Goal: Task Accomplishment & Management: Complete application form

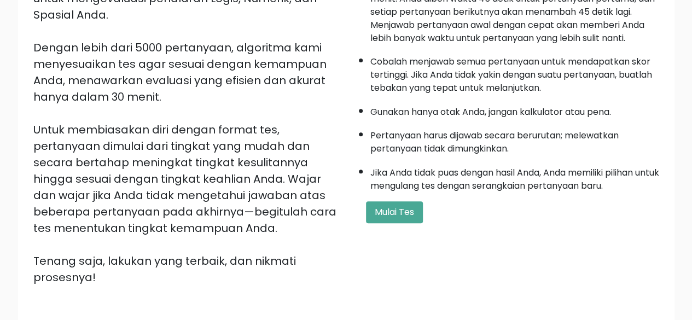
scroll to position [162, 0]
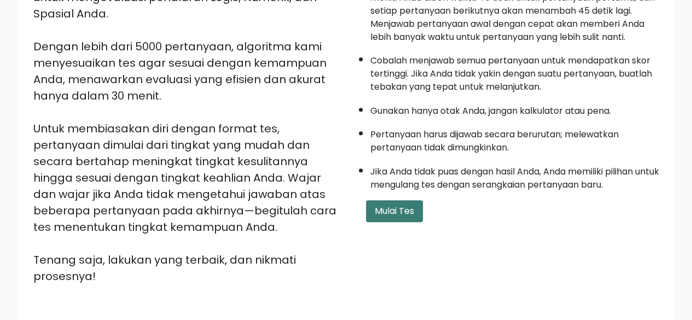
click at [405, 208] on font "Mulai Tes" at bounding box center [393, 210] width 39 height 13
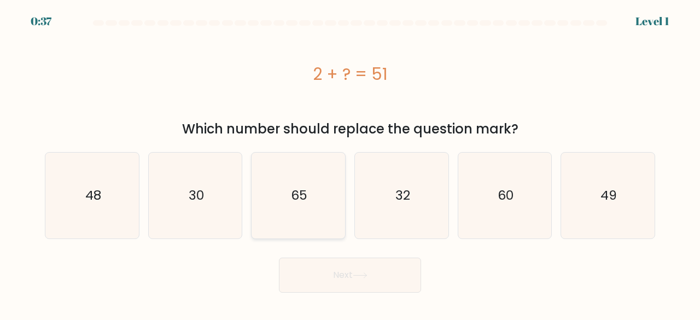
click at [282, 202] on icon "65" at bounding box center [298, 196] width 86 height 86
click at [350, 163] on input "c. 65" at bounding box center [350, 161] width 1 height 3
radio input "true"
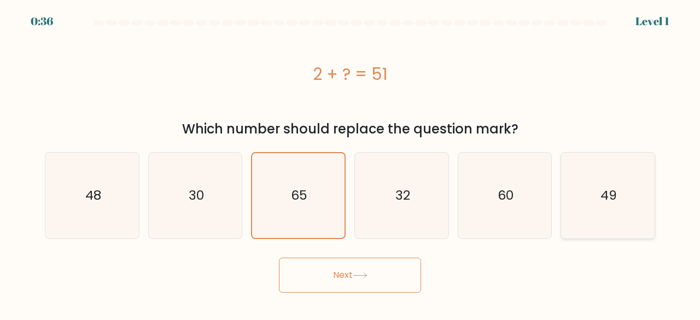
click at [572, 204] on icon "49" at bounding box center [608, 196] width 86 height 86
click at [350, 163] on input "f. 49" at bounding box center [350, 161] width 1 height 3
radio input "true"
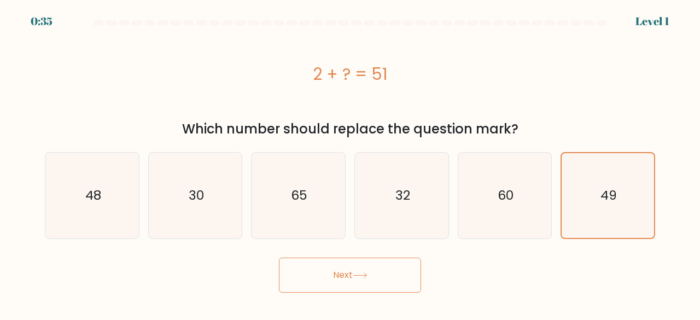
click at [398, 272] on button "Next" at bounding box center [350, 274] width 142 height 35
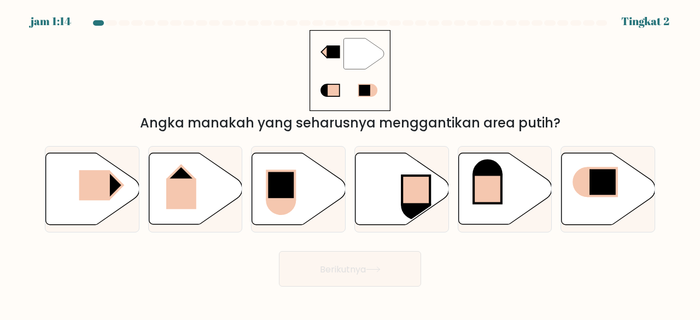
click at [625, 88] on div "" Angka manakah yang seharusnya menggantikan area putih?" at bounding box center [349, 81] width 623 height 103
click at [110, 183] on rect at bounding box center [109, 185] width 26 height 27
click at [350, 163] on input "A." at bounding box center [350, 161] width 1 height 3
radio input "true"
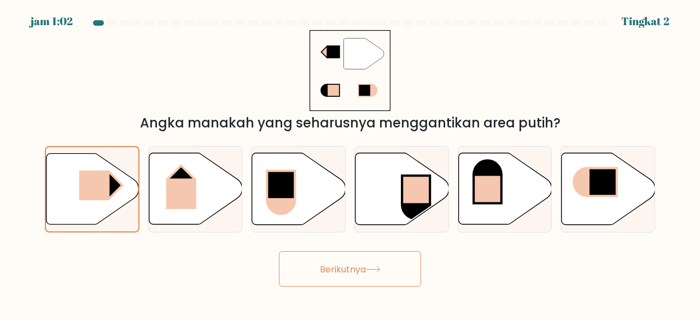
click at [355, 271] on font "Berikutnya" at bounding box center [343, 268] width 46 height 13
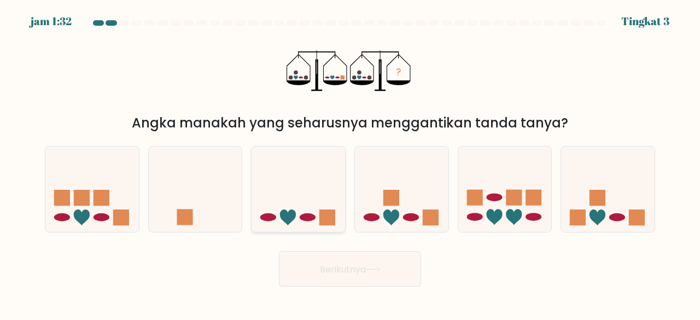
click at [301, 207] on icon at bounding box center [297, 188] width 93 height 77
click at [350, 163] on input "C." at bounding box center [350, 161] width 1 height 3
radio input "true"
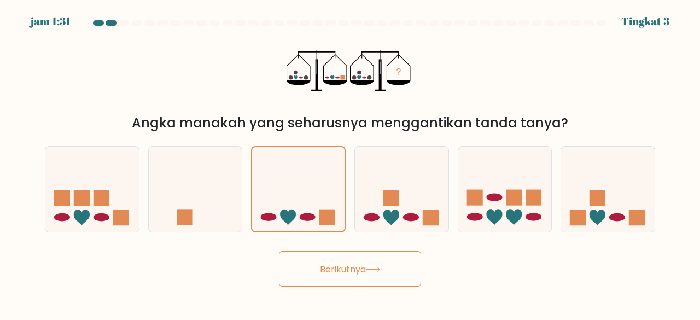
click at [354, 265] on font "Berikutnya" at bounding box center [343, 268] width 46 height 13
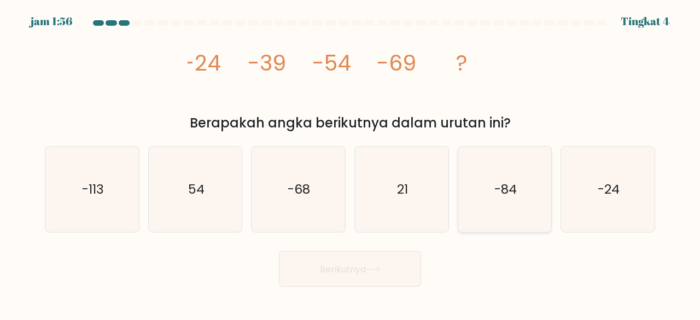
click at [508, 196] on text "-84" at bounding box center [505, 189] width 22 height 18
click at [350, 163] on input "Dan. -84" at bounding box center [350, 161] width 1 height 3
radio input "true"
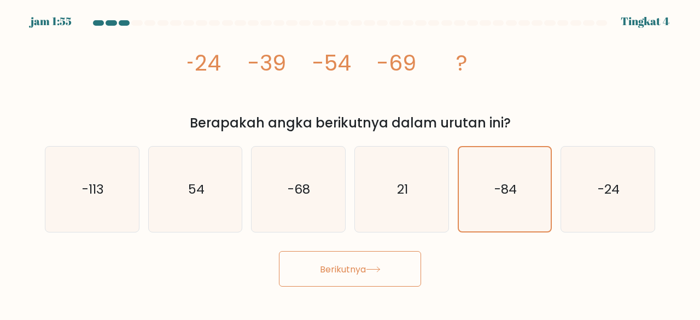
click at [363, 264] on font "Berikutnya" at bounding box center [343, 268] width 46 height 13
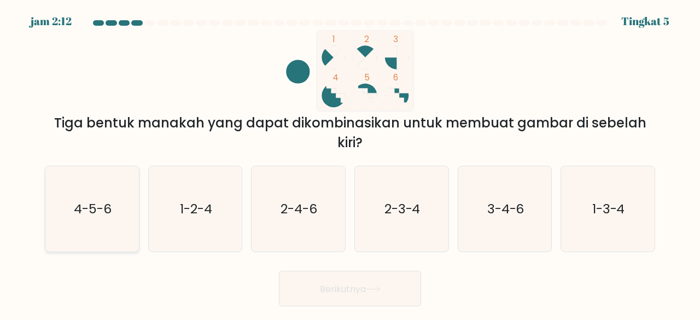
click at [121, 202] on icon "4-5-6" at bounding box center [92, 209] width 86 height 86
click at [350, 163] on input "A. 4-5-6" at bounding box center [350, 161] width 1 height 3
radio input "true"
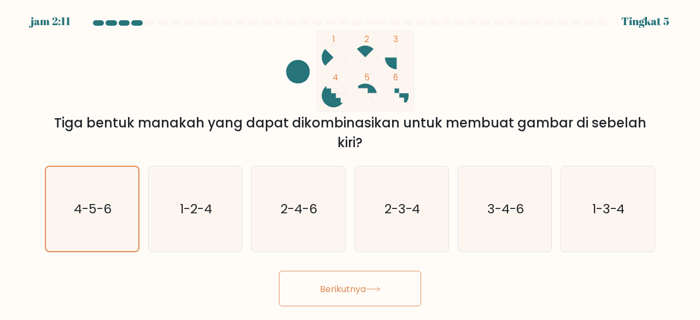
click at [320, 288] on font "Berikutnya" at bounding box center [343, 288] width 46 height 13
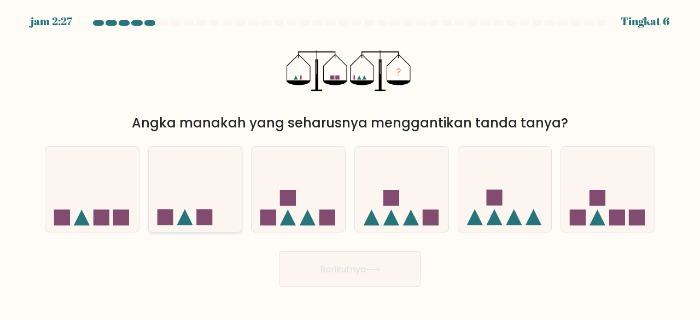
click at [206, 214] on rect at bounding box center [204, 217] width 16 height 16
click at [350, 163] on input "B." at bounding box center [350, 161] width 1 height 3
radio input "true"
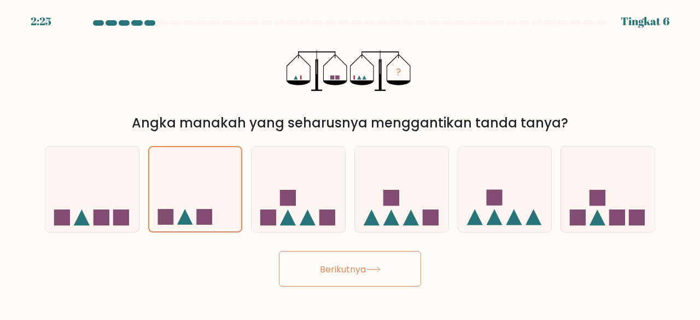
click at [333, 269] on font "Berikutnya" at bounding box center [343, 268] width 46 height 13
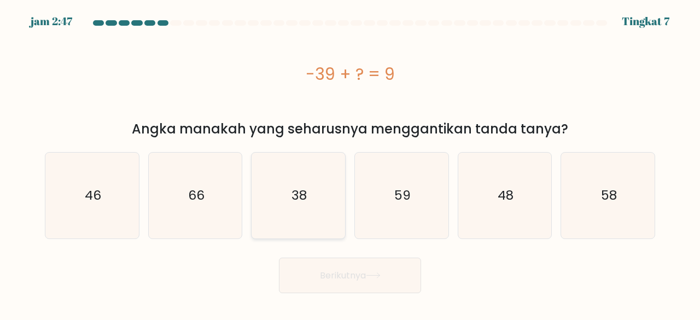
click at [309, 207] on icon "38" at bounding box center [298, 196] width 86 height 86
click at [350, 163] on input "C. 38" at bounding box center [350, 161] width 1 height 3
radio input "true"
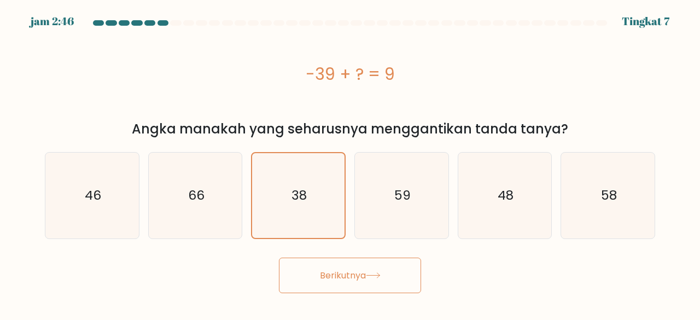
click at [364, 271] on font "Berikutnya" at bounding box center [343, 275] width 46 height 13
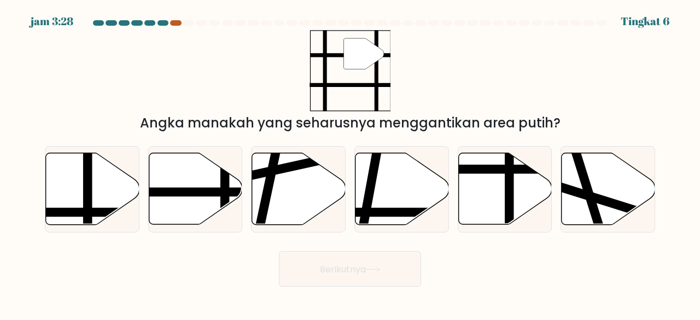
click at [174, 24] on div at bounding box center [175, 22] width 11 height 5
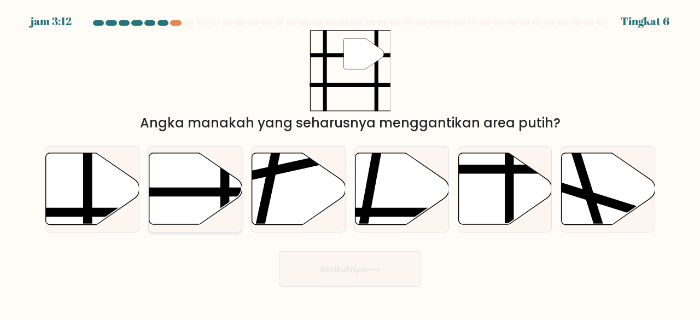
click at [225, 186] on line at bounding box center [225, 228] width 0 height 188
click at [350, 163] on input "B." at bounding box center [350, 161] width 1 height 3
radio input "true"
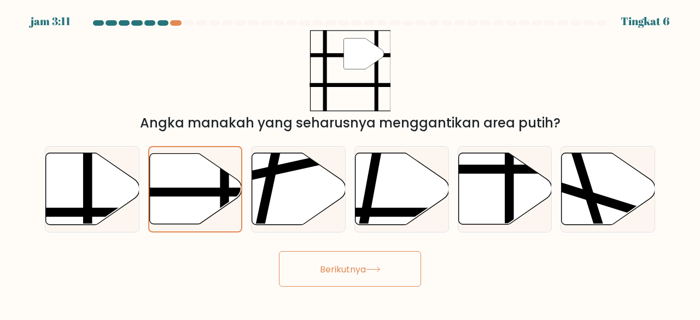
click at [356, 265] on font "Berikutnya" at bounding box center [343, 268] width 46 height 13
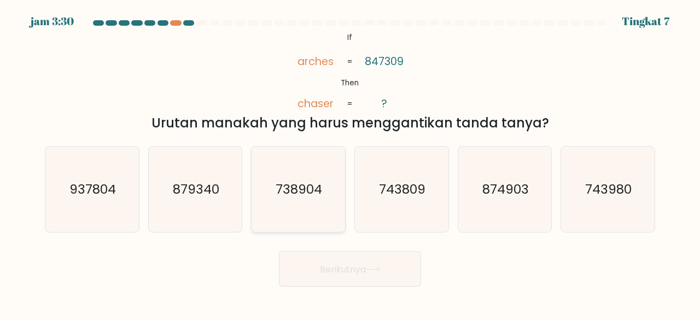
click at [290, 192] on text "738904" at bounding box center [299, 189] width 46 height 18
click at [350, 163] on input "C. 738904" at bounding box center [350, 161] width 1 height 3
radio input "true"
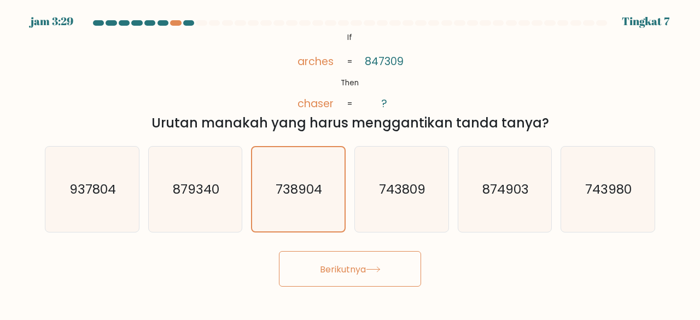
click at [329, 255] on button "Berikutnya" at bounding box center [350, 269] width 142 height 36
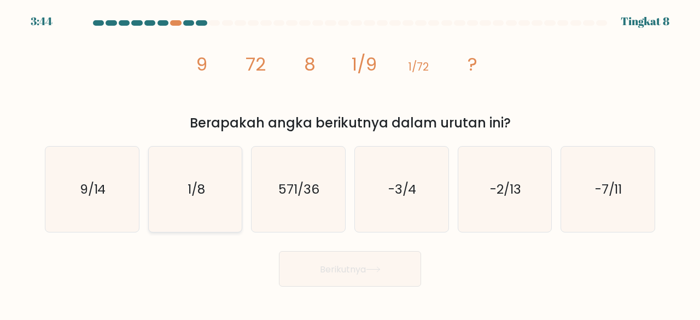
click at [227, 193] on icon "1/8" at bounding box center [196, 190] width 86 height 86
click at [350, 163] on input "B. 1/8" at bounding box center [350, 161] width 1 height 3
radio input "true"
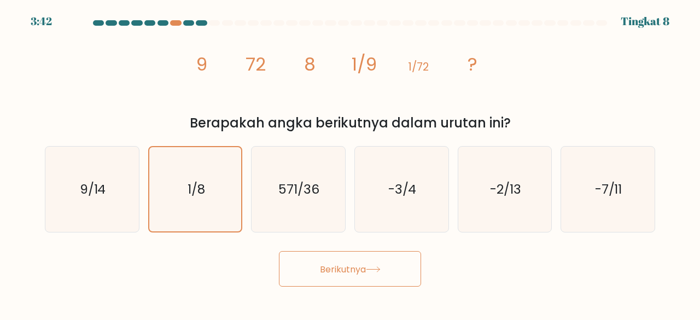
click at [339, 263] on font "Berikutnya" at bounding box center [343, 268] width 46 height 13
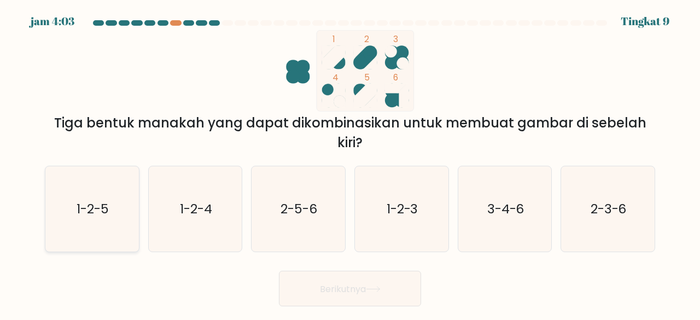
click at [84, 219] on icon "1-2-5" at bounding box center [92, 209] width 86 height 86
click at [350, 163] on input "A. 1-2-5" at bounding box center [350, 161] width 1 height 3
radio input "true"
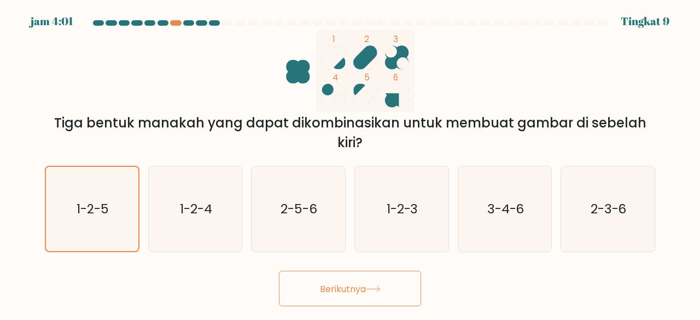
click at [349, 287] on font "Berikutnya" at bounding box center [343, 288] width 46 height 13
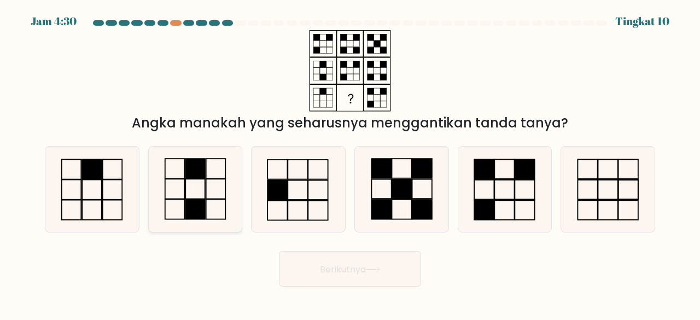
click at [196, 188] on icon at bounding box center [196, 190] width 86 height 86
click at [350, 163] on input "B." at bounding box center [350, 161] width 1 height 3
radio input "true"
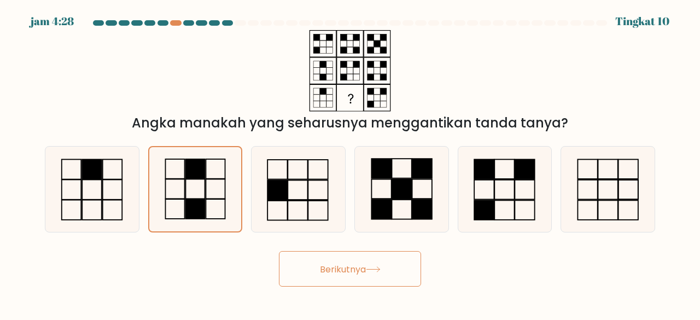
click at [341, 256] on button "Berikutnya" at bounding box center [350, 269] width 142 height 36
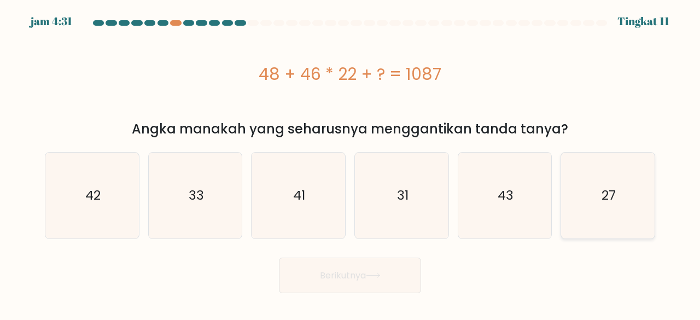
click at [622, 184] on icon "27" at bounding box center [608, 196] width 86 height 86
click at [350, 163] on input "F. 27" at bounding box center [350, 161] width 1 height 3
radio input "true"
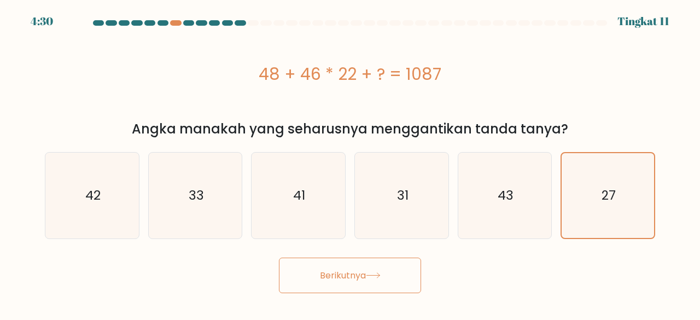
click at [366, 270] on font "Berikutnya" at bounding box center [343, 275] width 46 height 13
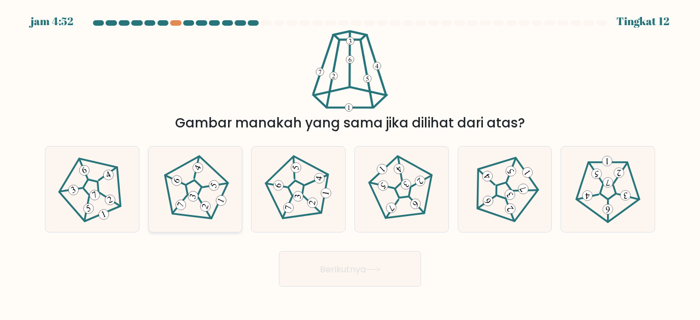
click at [201, 200] on icon at bounding box center [195, 189] width 68 height 68
click at [350, 163] on input "B." at bounding box center [350, 161] width 1 height 3
radio input "true"
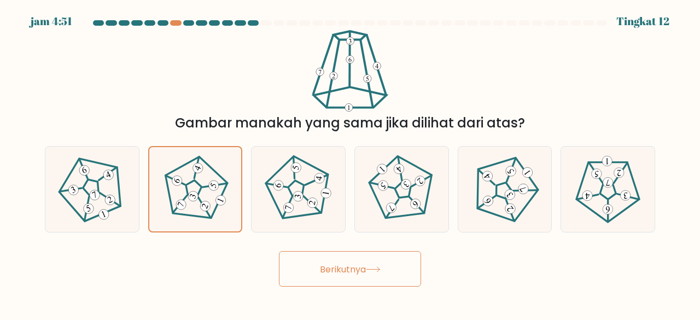
click at [341, 269] on font "Berikutnya" at bounding box center [343, 268] width 46 height 13
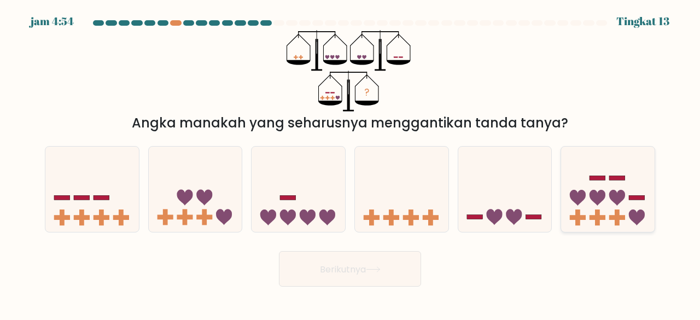
click at [598, 209] on icon at bounding box center [607, 188] width 93 height 77
click at [350, 163] on input "F." at bounding box center [350, 161] width 1 height 3
radio input "true"
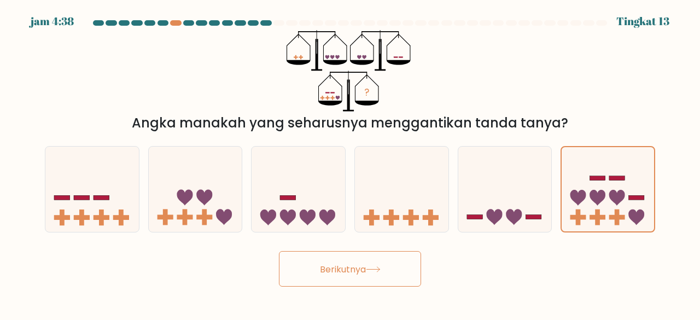
click at [378, 271] on icon at bounding box center [373, 269] width 15 height 6
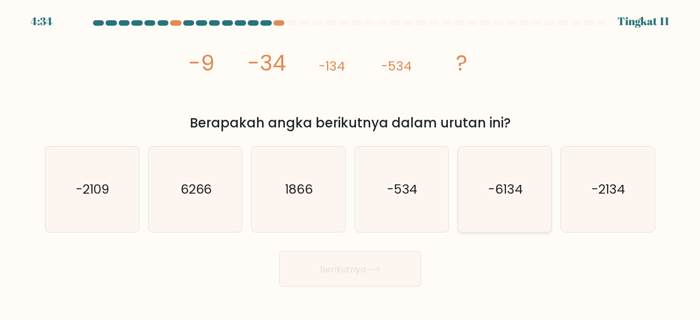
click at [486, 193] on icon "-6134" at bounding box center [505, 190] width 86 height 86
click at [350, 163] on input "Dan. -6134" at bounding box center [350, 161] width 1 height 3
radio input "true"
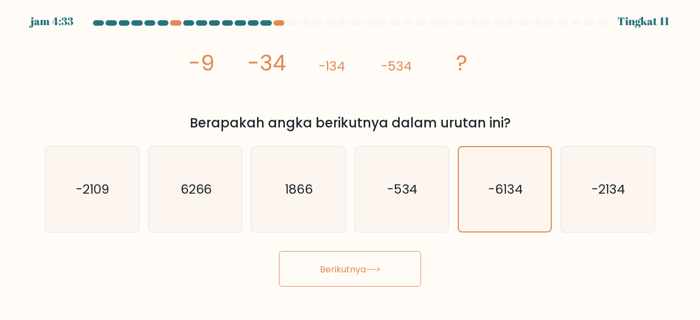
click at [356, 267] on font "Berikutnya" at bounding box center [343, 268] width 46 height 13
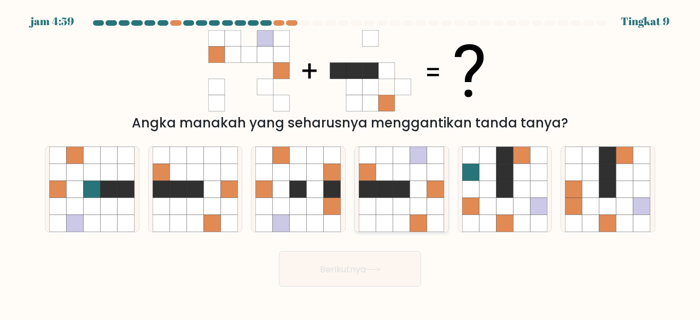
click at [414, 191] on icon at bounding box center [418, 189] width 17 height 17
click at [350, 163] on input "D." at bounding box center [350, 161] width 1 height 3
radio input "true"
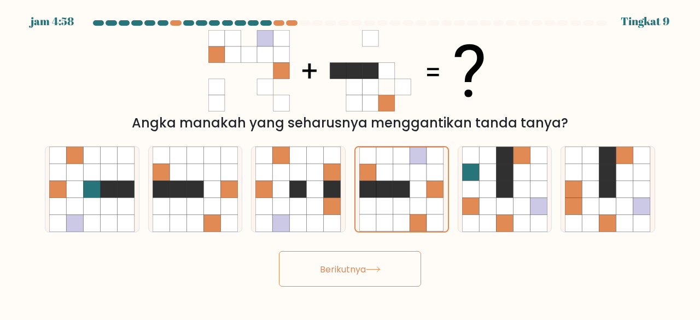
click at [396, 265] on button "Berikutnya" at bounding box center [350, 269] width 142 height 36
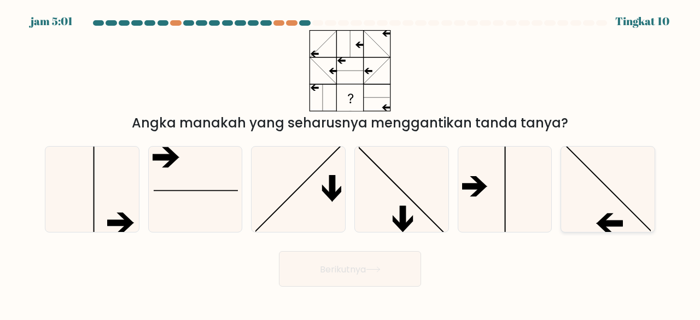
click at [606, 197] on icon at bounding box center [608, 190] width 86 height 86
click at [350, 163] on input "F." at bounding box center [350, 161] width 1 height 3
radio input "true"
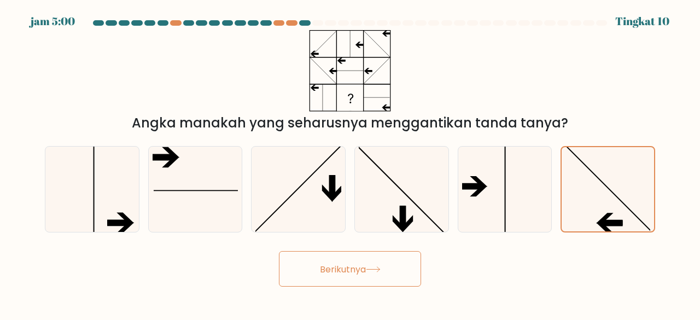
click at [379, 268] on icon at bounding box center [372, 269] width 13 height 5
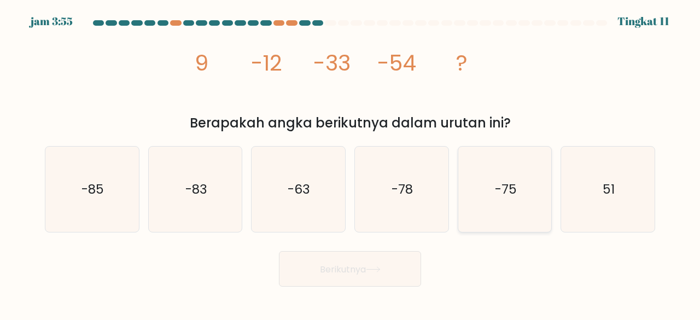
click at [524, 192] on icon "-75" at bounding box center [505, 190] width 86 height 86
click at [350, 163] on input "Dan. -75" at bounding box center [350, 161] width 1 height 3
radio input "true"
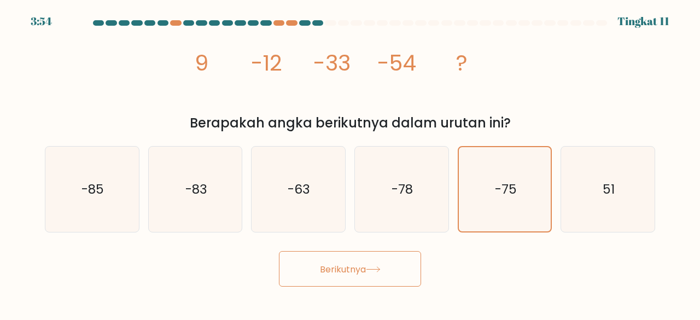
click at [396, 268] on button "Berikutnya" at bounding box center [350, 269] width 142 height 36
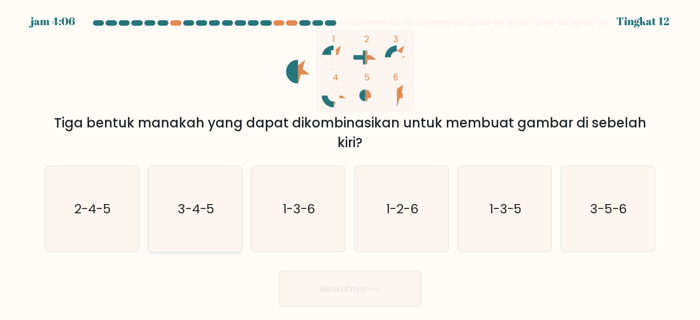
click at [212, 196] on icon "3-4-5" at bounding box center [196, 209] width 86 height 86
click at [350, 163] on input "B. 3-4-5" at bounding box center [350, 161] width 1 height 3
radio input "true"
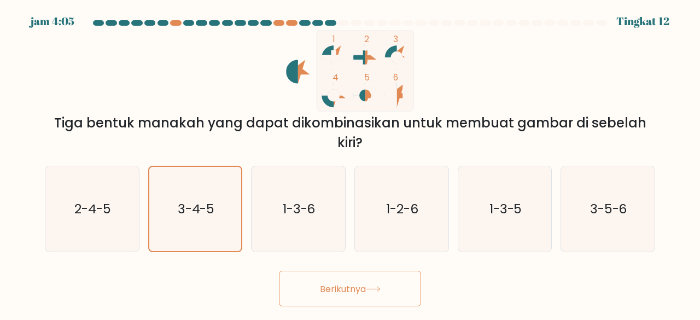
click at [341, 283] on font "Berikutnya" at bounding box center [343, 288] width 46 height 13
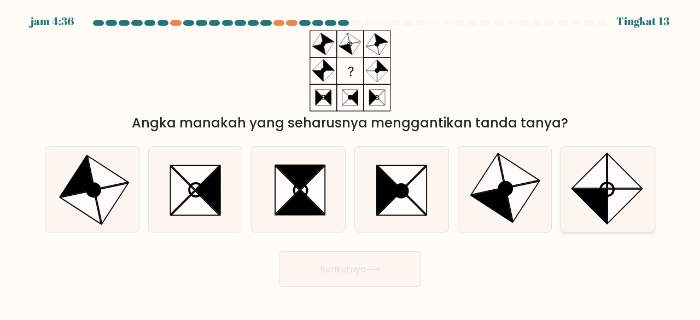
click at [594, 186] on icon at bounding box center [589, 171] width 34 height 34
click at [350, 163] on input "F." at bounding box center [350, 161] width 1 height 3
radio input "true"
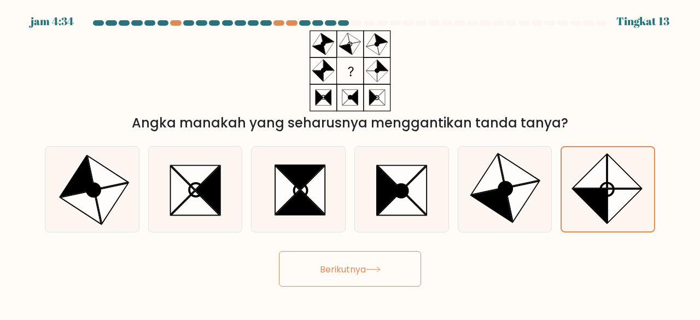
click at [382, 276] on button "Berikutnya" at bounding box center [350, 269] width 142 height 36
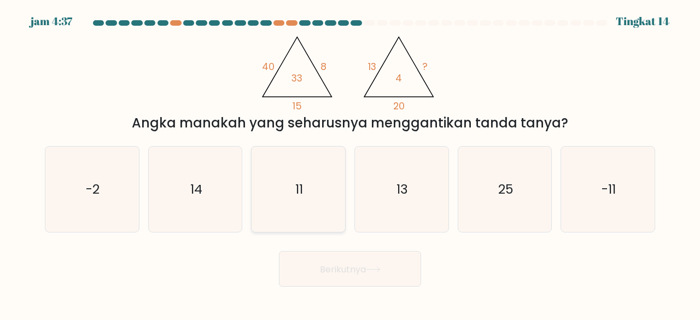
click at [278, 174] on icon "11" at bounding box center [298, 190] width 86 height 86
click at [350, 163] on input "C. 11" at bounding box center [350, 161] width 1 height 3
radio input "true"
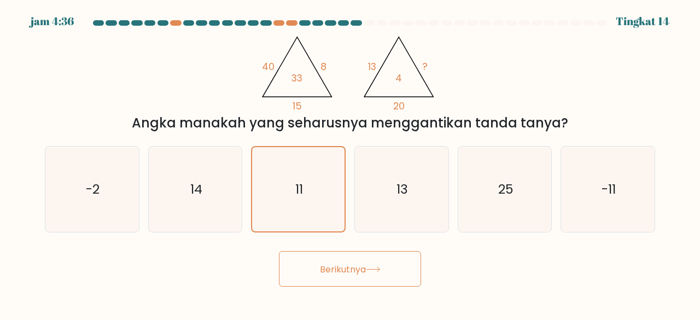
click at [311, 272] on button "Berikutnya" at bounding box center [350, 269] width 142 height 36
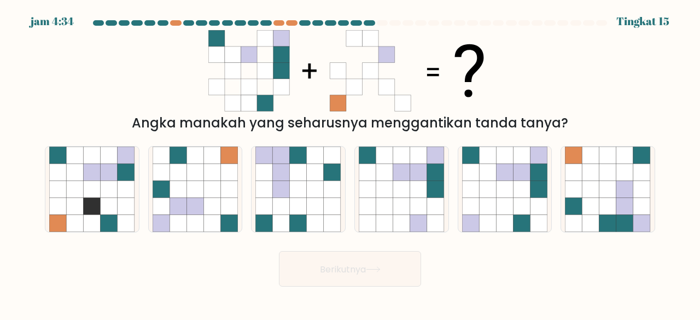
click at [311, 272] on button "Berikutnya" at bounding box center [350, 269] width 142 height 36
click at [323, 237] on form at bounding box center [350, 153] width 700 height 266
click at [614, 200] on icon at bounding box center [607, 206] width 17 height 17
click at [350, 163] on input "F." at bounding box center [350, 161] width 1 height 3
radio input "true"
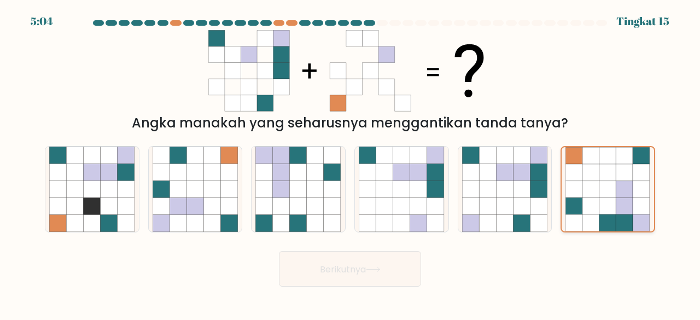
click at [614, 200] on icon at bounding box center [607, 206] width 17 height 17
click at [350, 163] on input "F." at bounding box center [350, 161] width 1 height 3
click at [373, 257] on button "Berikutnya" at bounding box center [350, 269] width 142 height 36
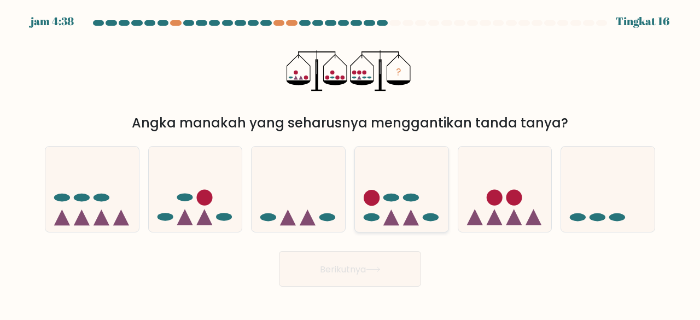
click at [418, 209] on icon at bounding box center [401, 188] width 93 height 77
click at [350, 163] on input "D." at bounding box center [350, 161] width 1 height 3
radio input "true"
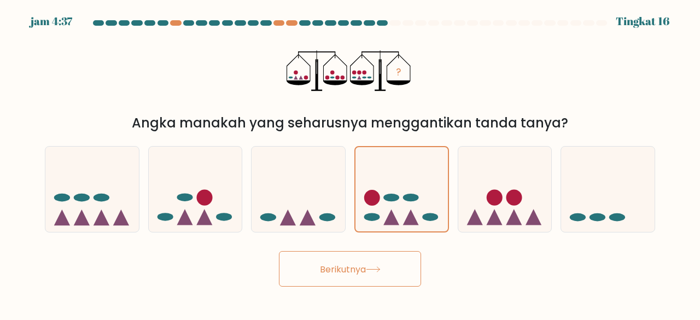
click at [366, 277] on button "Berikutnya" at bounding box center [350, 269] width 142 height 36
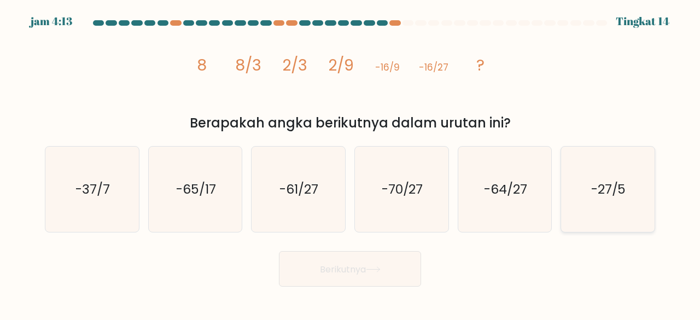
click at [598, 196] on text "-27/5" at bounding box center [608, 189] width 35 height 18
click at [350, 163] on input "F. -27/5" at bounding box center [350, 161] width 1 height 3
radio input "true"
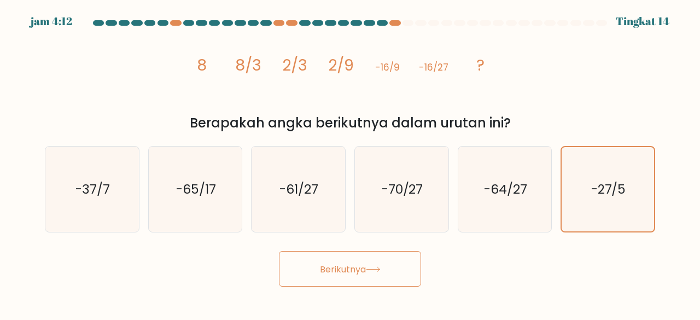
click at [389, 280] on button "Berikutnya" at bounding box center [350, 269] width 142 height 36
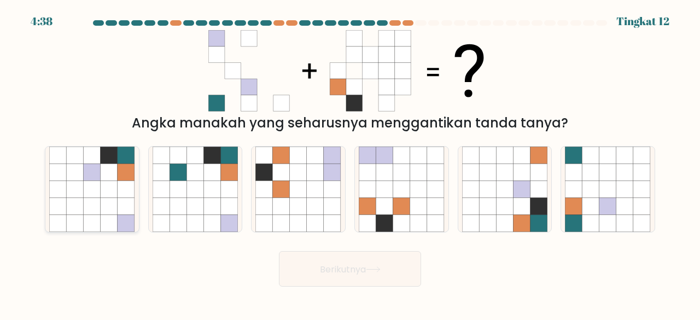
click at [113, 204] on icon at bounding box center [109, 206] width 17 height 17
click at [350, 163] on input "A." at bounding box center [350, 161] width 1 height 3
radio input "true"
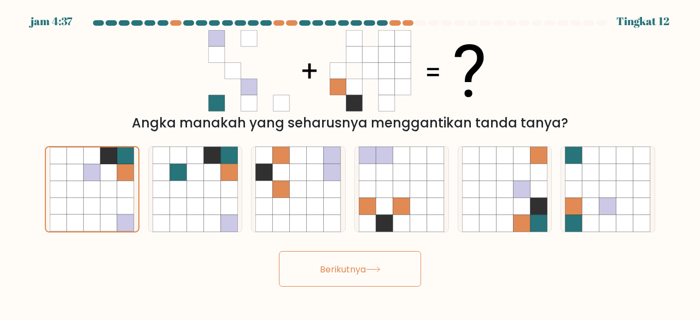
click at [324, 271] on font "Berikutnya" at bounding box center [343, 268] width 46 height 13
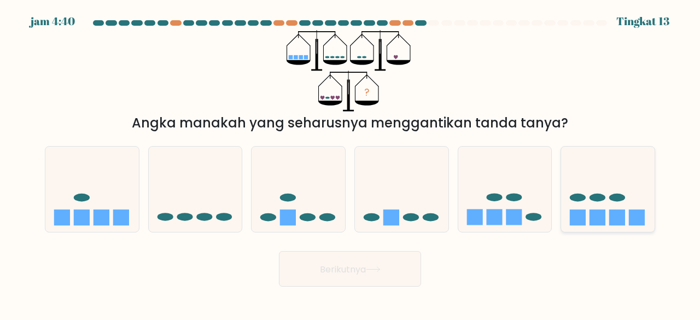
click at [618, 202] on icon at bounding box center [607, 188] width 93 height 77
click at [350, 163] on input "F." at bounding box center [350, 161] width 1 height 3
radio input "true"
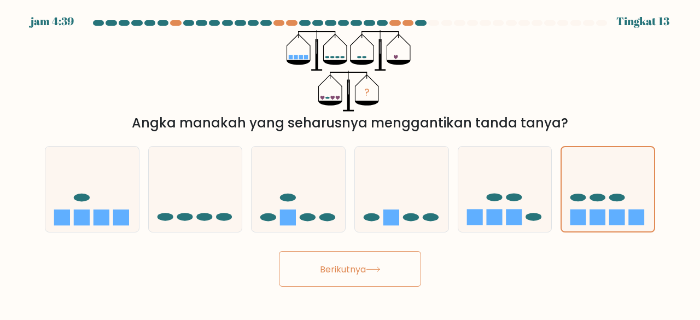
click at [359, 278] on button "Berikutnya" at bounding box center [350, 269] width 142 height 36
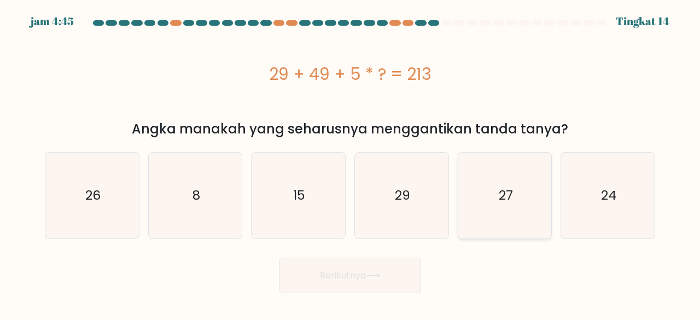
click at [478, 180] on icon "27" at bounding box center [505, 196] width 86 height 86
click at [350, 163] on input "Dan. 27" at bounding box center [350, 161] width 1 height 3
radio input "true"
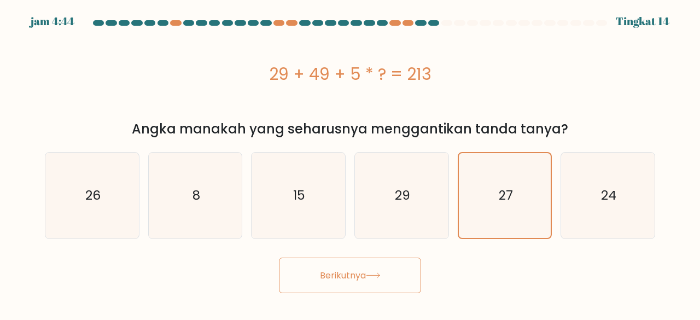
click at [386, 267] on button "Berikutnya" at bounding box center [350, 275] width 142 height 36
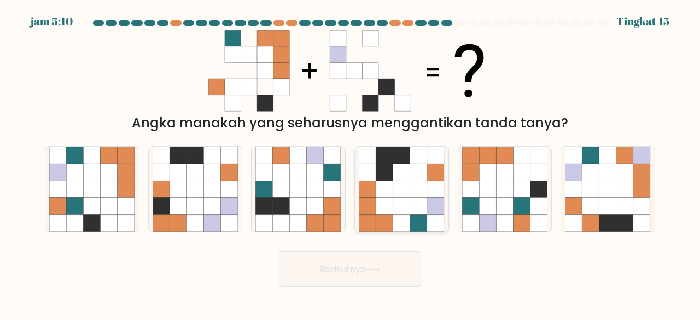
click at [409, 167] on icon at bounding box center [401, 171] width 17 height 17
click at [350, 163] on input "D." at bounding box center [350, 161] width 1 height 3
radio input "true"
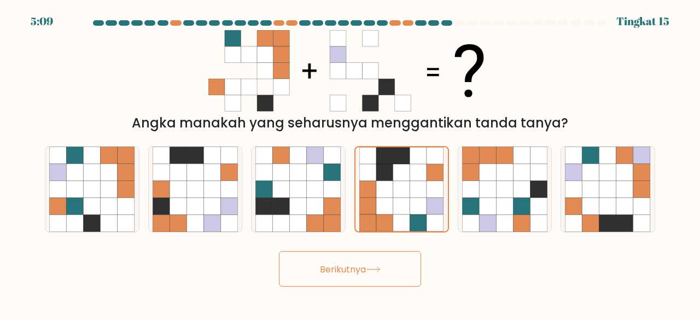
click at [361, 264] on font "Berikutnya" at bounding box center [343, 268] width 46 height 13
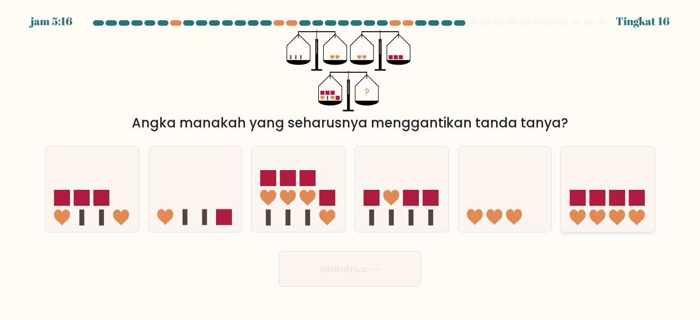
click at [604, 219] on icon at bounding box center [607, 188] width 93 height 77
click at [350, 163] on input "F." at bounding box center [350, 161] width 1 height 3
radio input "true"
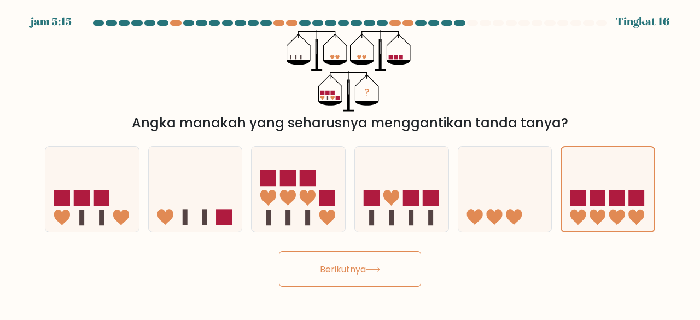
click at [344, 270] on font "Berikutnya" at bounding box center [343, 268] width 46 height 13
click at [348, 269] on font "Berikutnya" at bounding box center [343, 268] width 46 height 13
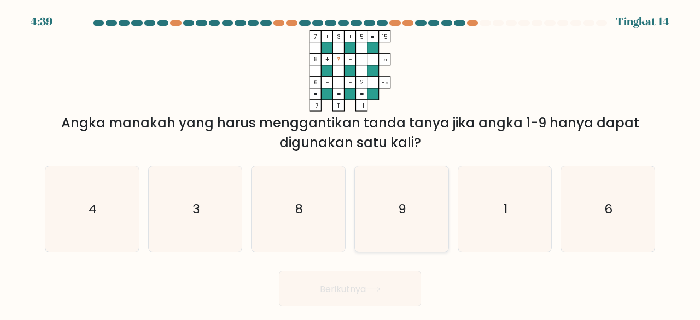
click at [425, 209] on icon "9" at bounding box center [402, 209] width 86 height 86
click at [350, 163] on input "D. 9" at bounding box center [350, 161] width 1 height 3
radio input "true"
click at [365, 285] on font "Berikutnya" at bounding box center [343, 288] width 46 height 13
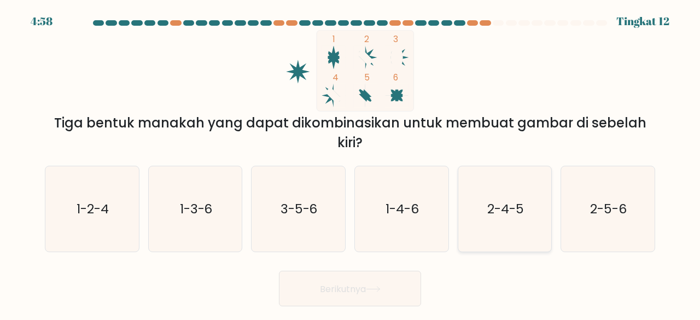
click at [512, 207] on text "2-4-5" at bounding box center [505, 209] width 37 height 18
click at [350, 163] on input "Dan. 2-4-5" at bounding box center [350, 161] width 1 height 3
radio input "true"
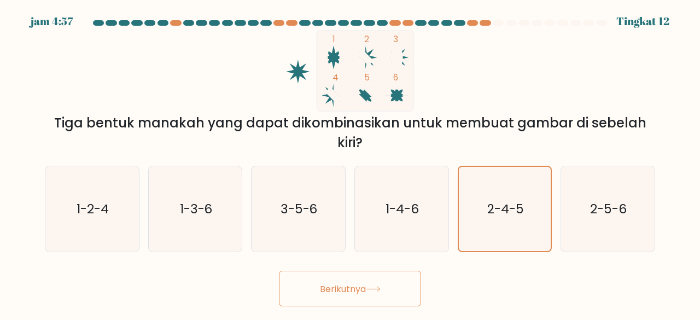
click at [394, 301] on button "Berikutnya" at bounding box center [350, 289] width 142 height 36
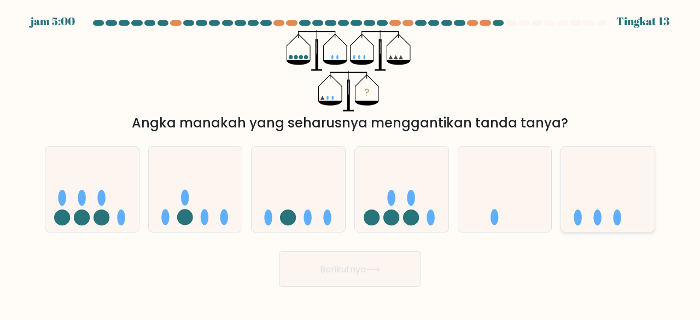
click at [598, 216] on ellipse at bounding box center [597, 217] width 8 height 16
click at [350, 163] on input "F." at bounding box center [350, 161] width 1 height 3
radio input "true"
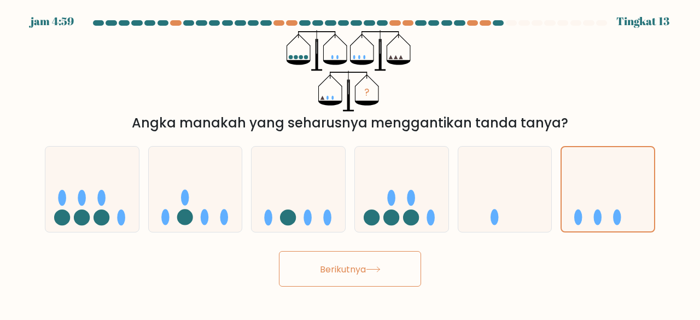
click at [403, 264] on button "Berikutnya" at bounding box center [350, 269] width 142 height 36
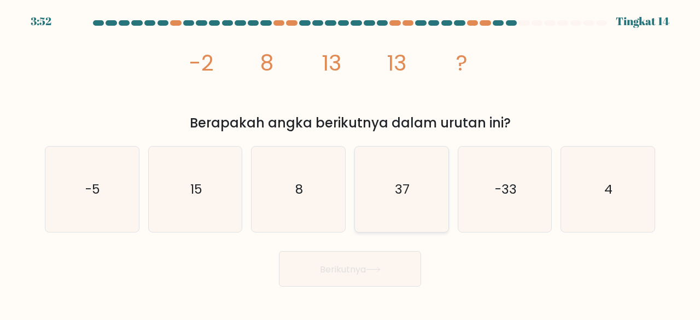
click at [389, 195] on icon "37" at bounding box center [402, 190] width 86 height 86
click at [350, 163] on input "D. 37" at bounding box center [350, 161] width 1 height 3
radio input "true"
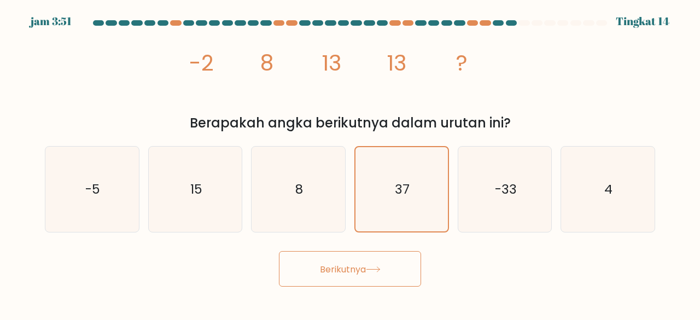
click at [356, 265] on font "Berikutnya" at bounding box center [343, 268] width 46 height 13
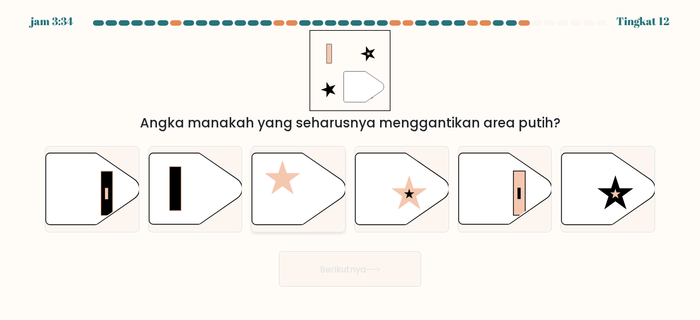
click at [271, 200] on icon at bounding box center [298, 189] width 93 height 72
click at [350, 163] on input "C." at bounding box center [350, 161] width 1 height 3
radio input "true"
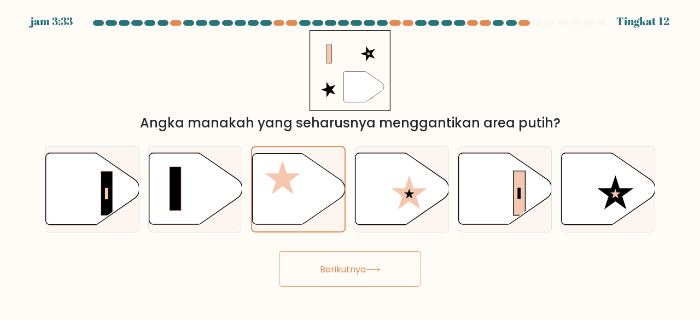
click at [332, 276] on button "Berikutnya" at bounding box center [350, 269] width 142 height 36
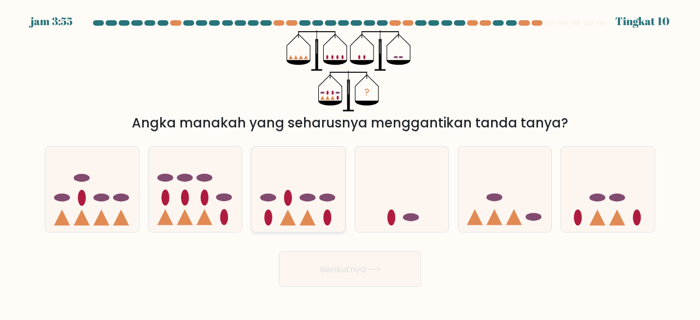
click at [300, 208] on icon at bounding box center [297, 188] width 93 height 77
click at [350, 163] on input "C." at bounding box center [350, 161] width 1 height 3
radio input "true"
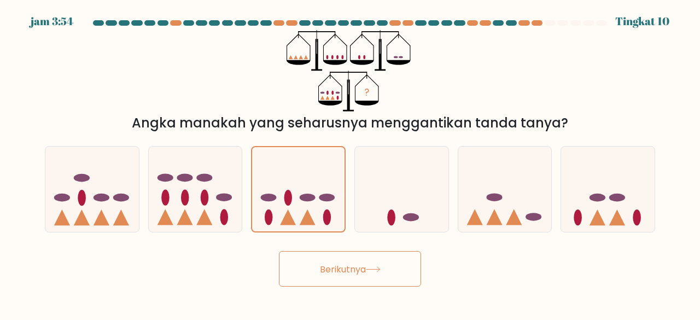
click at [343, 260] on button "Berikutnya" at bounding box center [350, 269] width 142 height 36
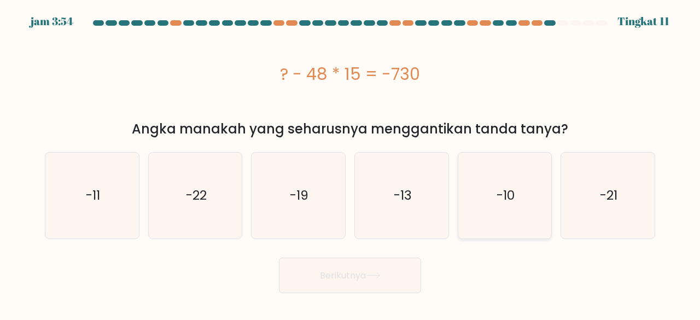
click at [476, 191] on icon "-10" at bounding box center [505, 196] width 86 height 86
click at [350, 163] on input "Dan. -10" at bounding box center [350, 161] width 1 height 3
radio input "true"
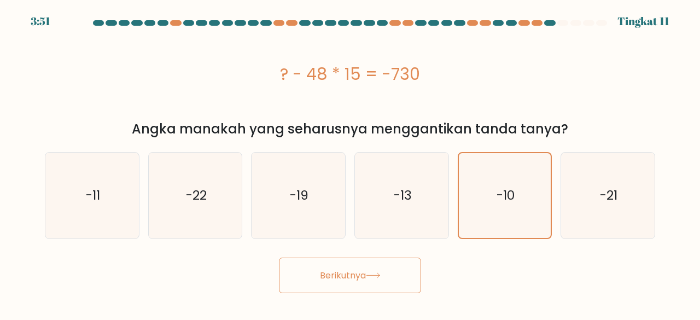
click at [386, 278] on button "Berikutnya" at bounding box center [350, 275] width 142 height 36
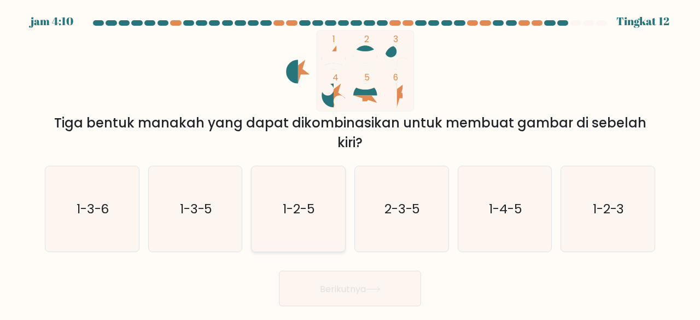
click at [283, 211] on text "1-2-5" at bounding box center [299, 209] width 32 height 18
click at [350, 163] on input "C. 1-2-5" at bounding box center [350, 161] width 1 height 3
radio input "true"
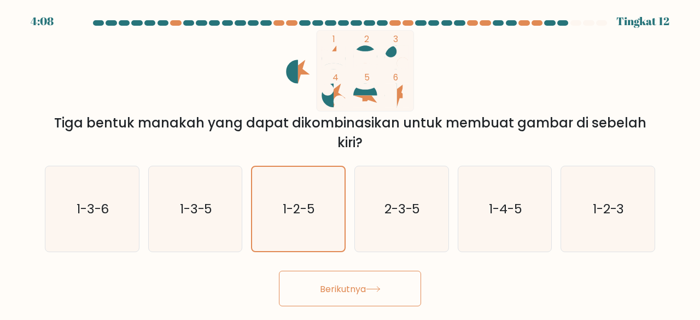
click at [336, 282] on button "Berikutnya" at bounding box center [350, 289] width 142 height 36
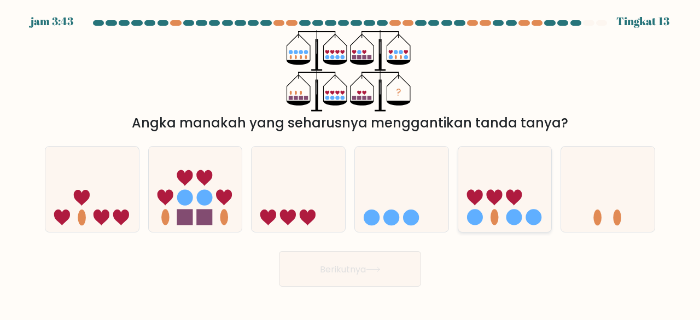
click at [473, 208] on icon at bounding box center [504, 188] width 93 height 77
click at [350, 163] on input "Dan." at bounding box center [350, 161] width 1 height 3
radio input "true"
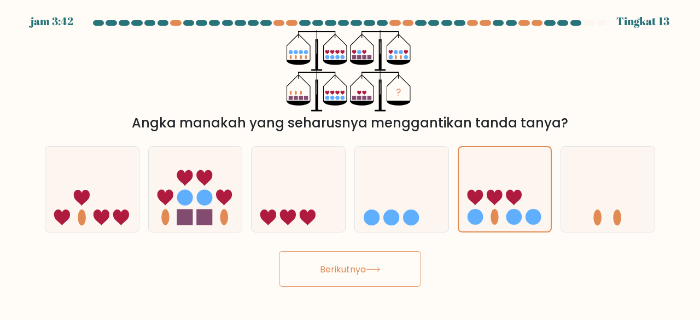
click at [388, 275] on button "Berikutnya" at bounding box center [350, 269] width 142 height 36
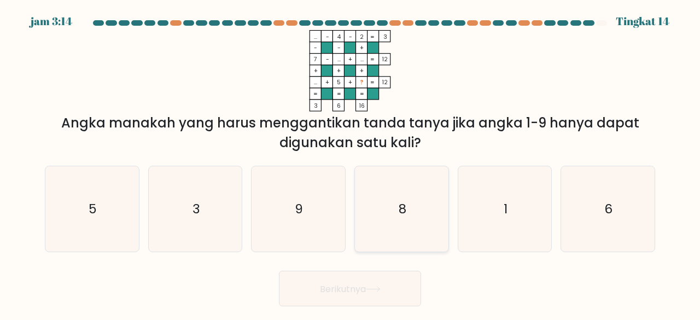
click at [387, 206] on icon "8" at bounding box center [402, 209] width 86 height 86
click at [350, 163] on input "D. 8" at bounding box center [350, 161] width 1 height 3
radio input "true"
click at [344, 285] on font "Berikutnya" at bounding box center [343, 288] width 46 height 13
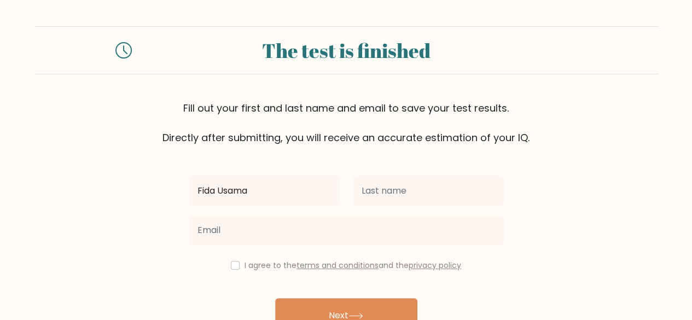
type input "Fida Usama"
click at [350, 191] on div at bounding box center [428, 190] width 164 height 39
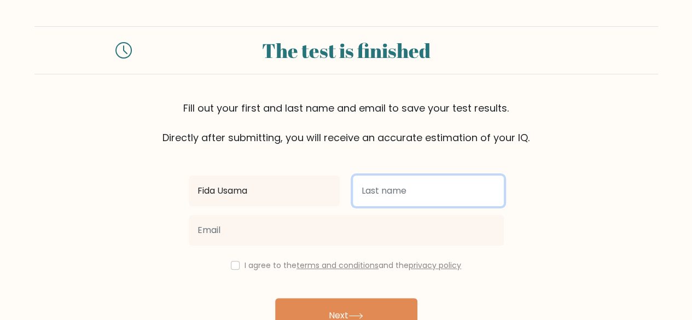
click at [368, 190] on input "text" at bounding box center [428, 190] width 151 height 31
type input "Mahdizakiy"
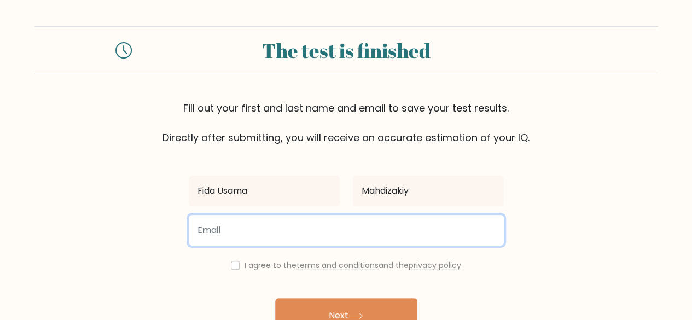
click at [292, 227] on input "email" at bounding box center [346, 230] width 315 height 31
type input "[EMAIL_ADDRESS][DOMAIN_NAME]"
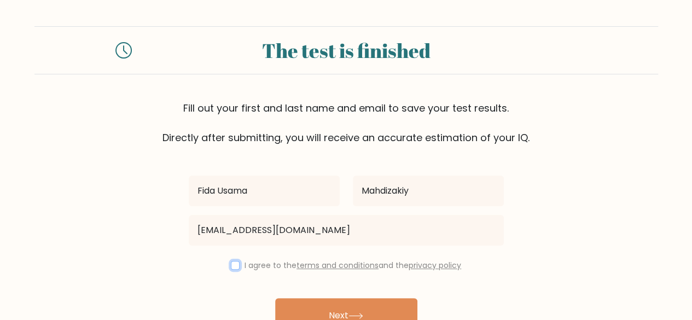
click at [234, 264] on input "checkbox" at bounding box center [235, 265] width 9 height 9
checkbox input "true"
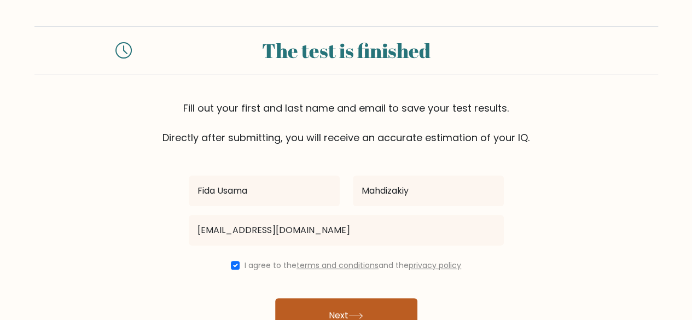
click at [344, 308] on button "Next" at bounding box center [346, 315] width 142 height 35
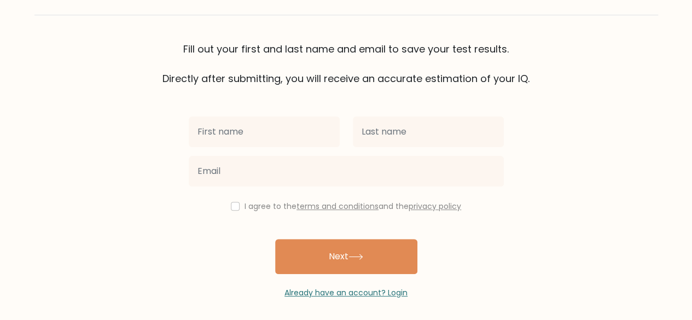
scroll to position [94, 0]
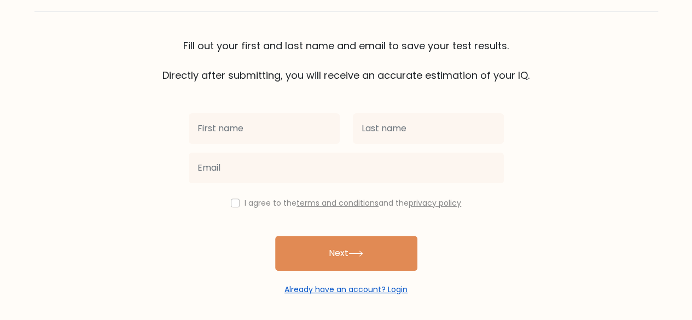
click at [332, 289] on link "Already have an account? Login" at bounding box center [345, 289] width 123 height 11
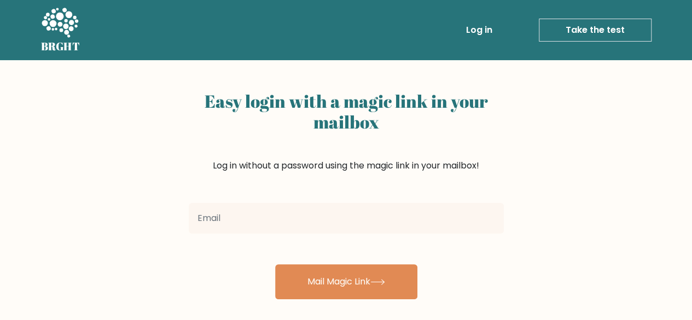
click at [292, 226] on input "email" at bounding box center [346, 218] width 315 height 31
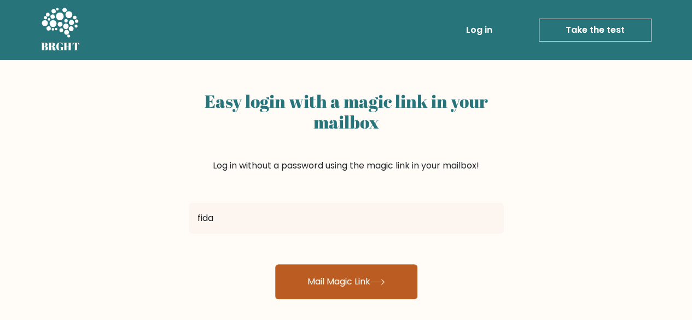
type input "[EMAIL_ADDRESS][DOMAIN_NAME]"
click at [332, 279] on button "Mail Magic Link" at bounding box center [346, 281] width 142 height 35
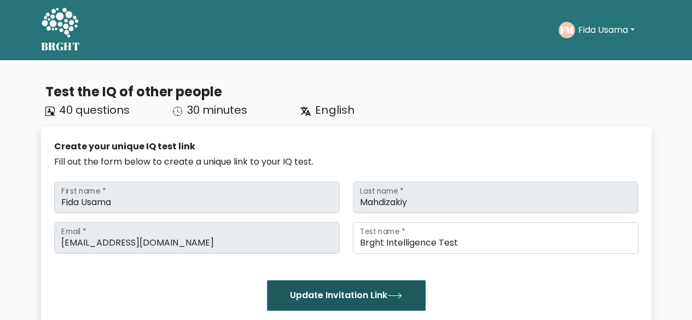
click at [370, 295] on button "Update Invitation Link" at bounding box center [346, 295] width 159 height 31
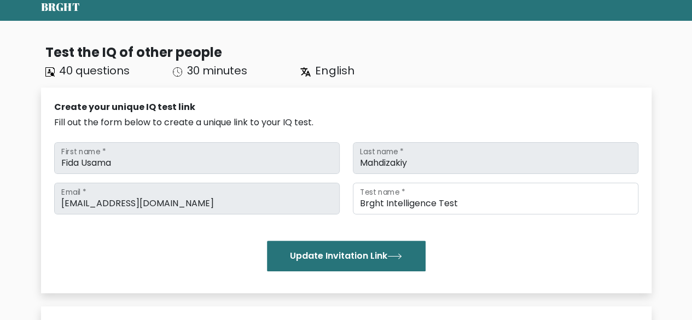
scroll to position [36, 0]
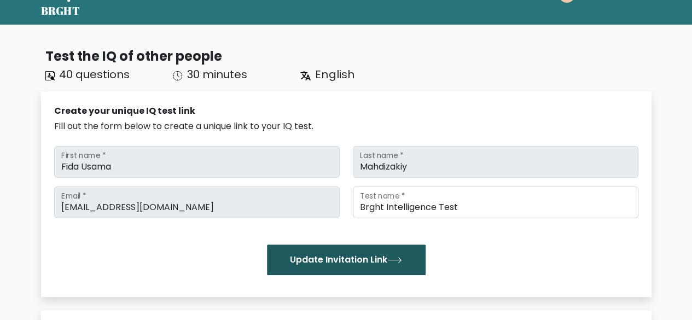
click at [378, 254] on button "Update Invitation Link" at bounding box center [346, 259] width 159 height 31
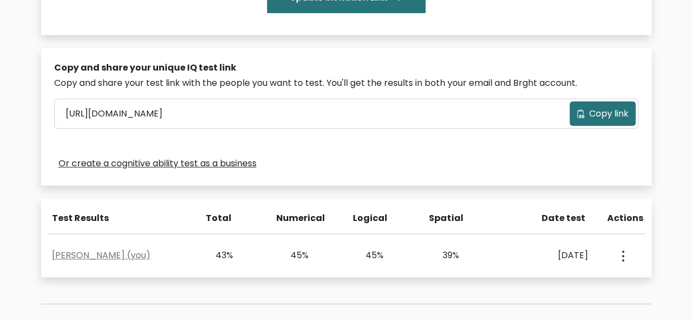
scroll to position [303, 0]
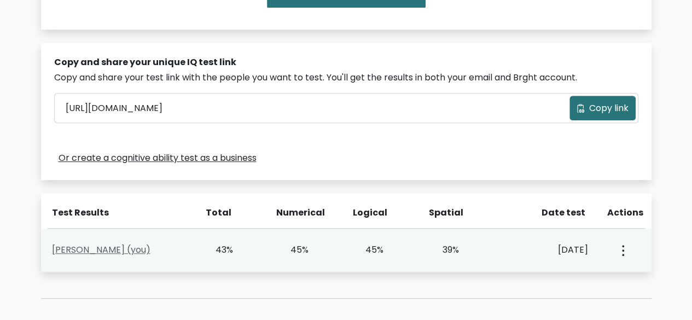
click at [107, 250] on link "[PERSON_NAME] (you)" at bounding box center [101, 249] width 98 height 13
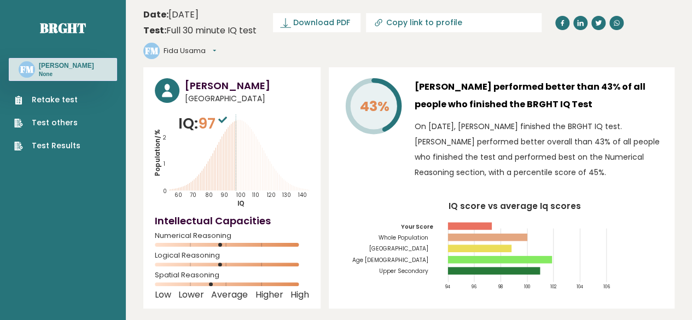
click at [55, 151] on link "Test Results" at bounding box center [47, 145] width 66 height 11
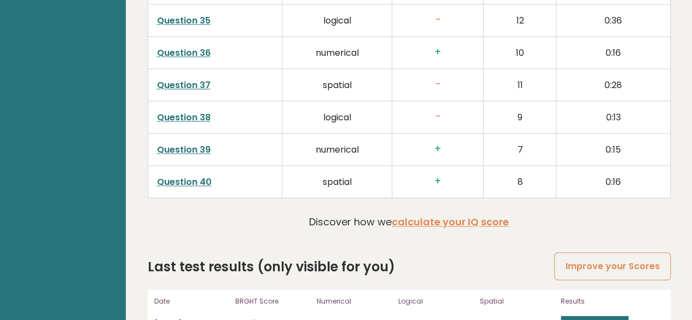
scroll to position [2842, 0]
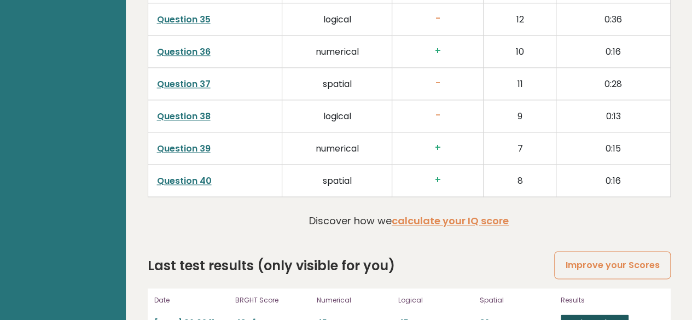
click at [586, 314] on link "View results" at bounding box center [594, 321] width 68 height 14
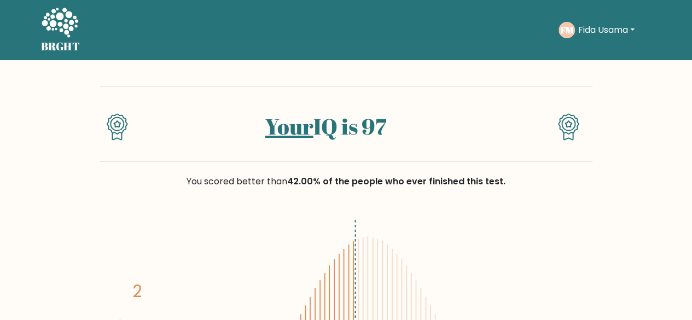
click at [624, 31] on button "Fida Usama" at bounding box center [606, 30] width 63 height 14
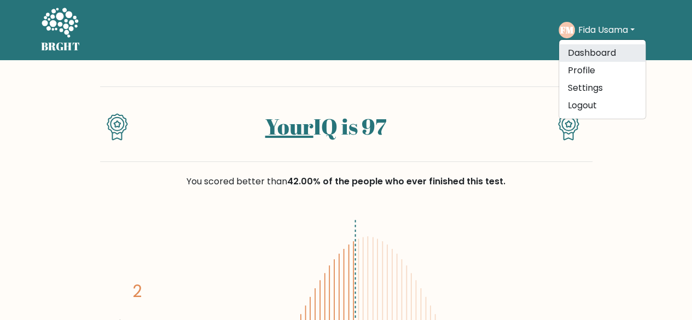
click at [610, 51] on link "Dashboard" at bounding box center [602, 52] width 86 height 17
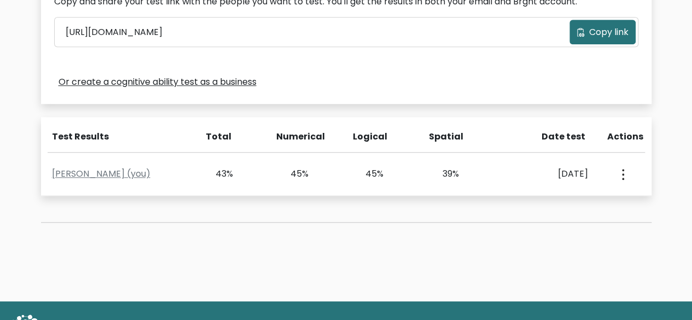
scroll to position [425, 0]
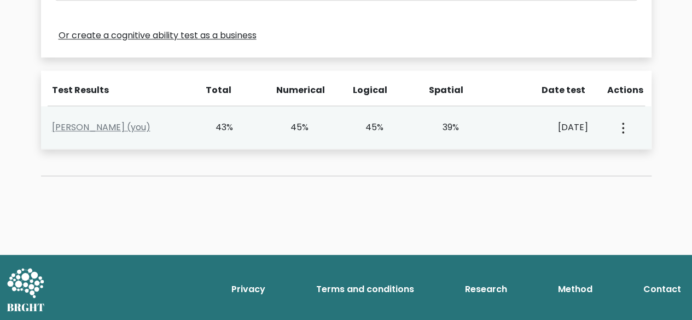
click at [624, 126] on button "button" at bounding box center [621, 127] width 9 height 34
click at [140, 122] on link "[PERSON_NAME] (you)" at bounding box center [101, 127] width 98 height 13
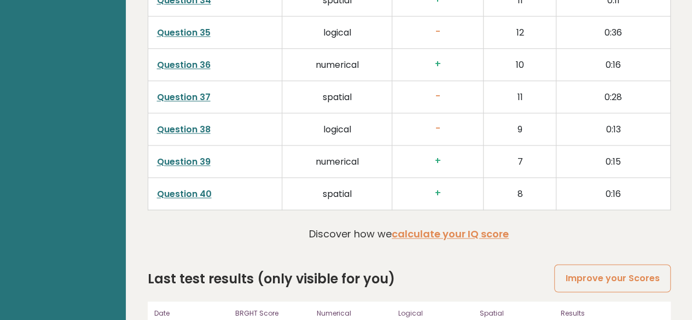
scroll to position [2842, 0]
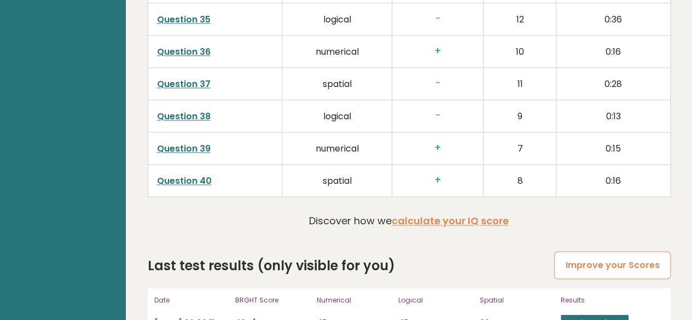
click at [625, 251] on link "Improve your Scores" at bounding box center [612, 265] width 116 height 28
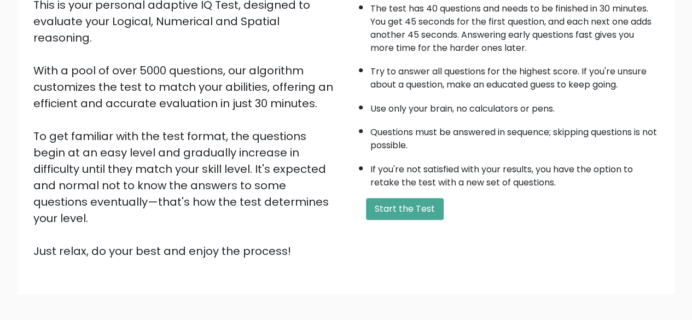
scroll to position [154, 0]
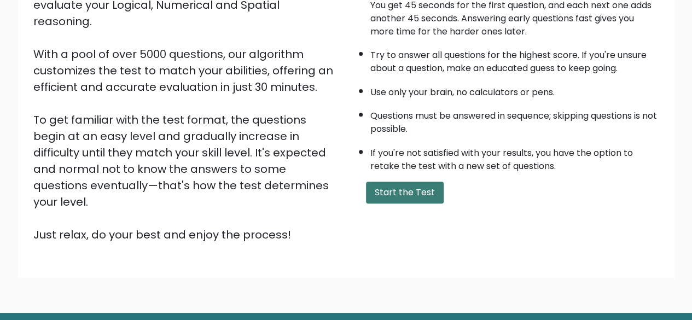
click at [410, 189] on button "Start the Test" at bounding box center [405, 193] width 78 height 22
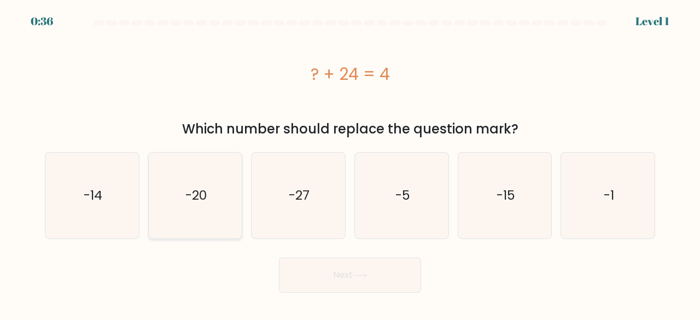
click at [223, 200] on icon "-20" at bounding box center [196, 196] width 86 height 86
click at [350, 163] on input "b. -20" at bounding box center [350, 161] width 1 height 3
radio input "true"
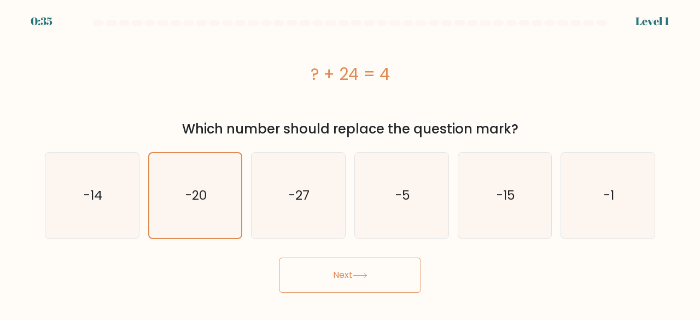
click at [330, 269] on button "Next" at bounding box center [350, 274] width 142 height 35
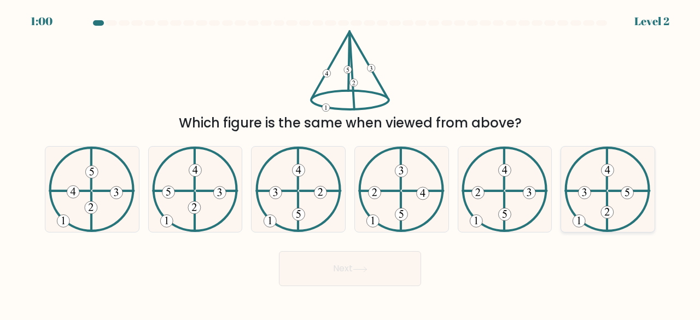
click at [579, 204] on icon at bounding box center [607, 190] width 86 height 86
click at [350, 163] on input "f." at bounding box center [350, 161] width 1 height 3
radio input "true"
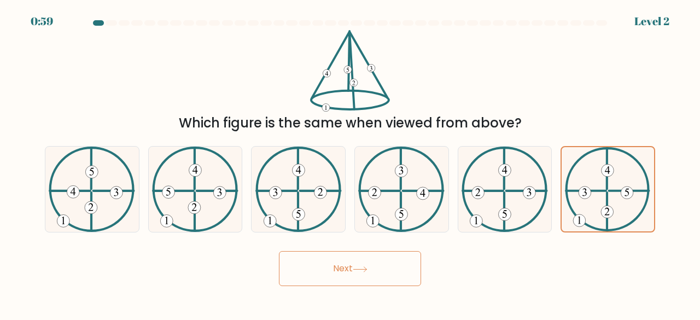
click at [354, 274] on button "Next" at bounding box center [350, 268] width 142 height 35
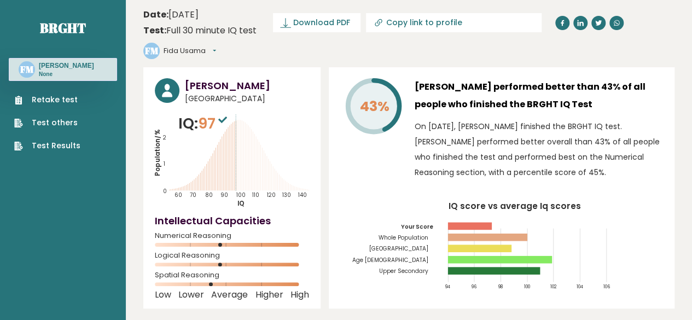
click at [51, 151] on link "Test Results" at bounding box center [47, 145] width 66 height 11
click at [52, 106] on link "Retake test" at bounding box center [47, 99] width 66 height 11
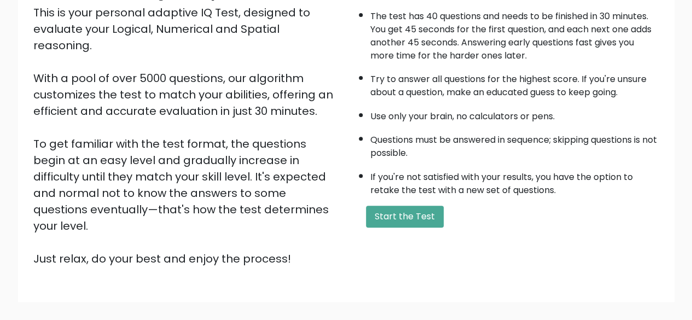
scroll to position [138, 0]
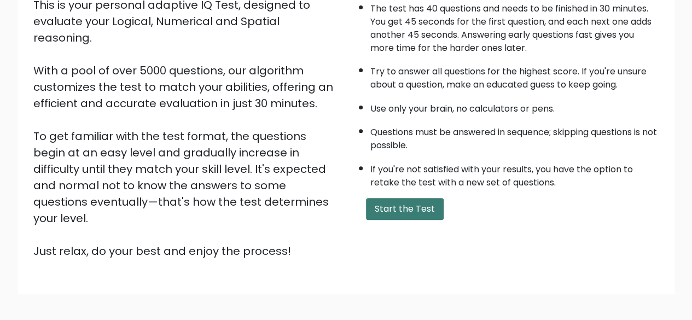
click at [379, 206] on button "Start the Test" at bounding box center [405, 209] width 78 height 22
